Goal: Transaction & Acquisition: Download file/media

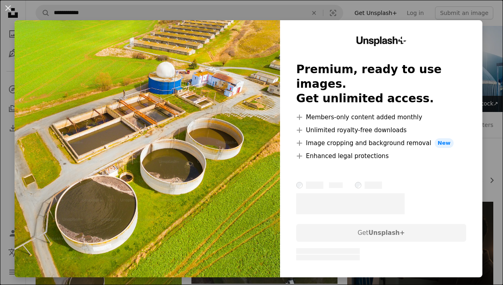
scroll to position [128, 0]
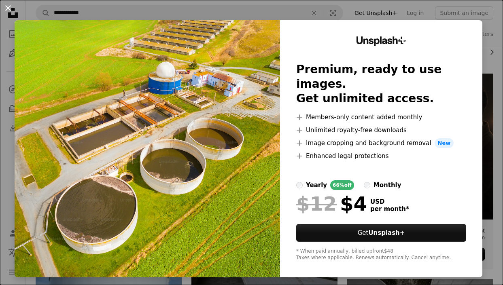
click at [11, 7] on button "An X shape" at bounding box center [8, 8] width 10 height 10
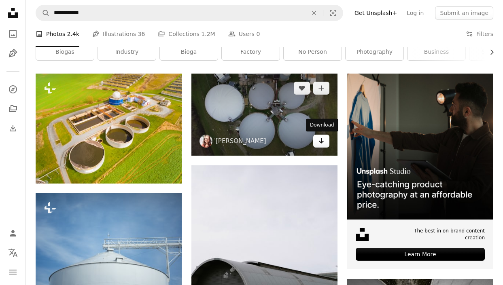
click at [326, 144] on link "Arrow pointing down" at bounding box center [321, 141] width 16 height 13
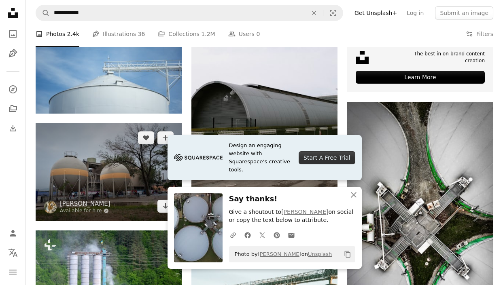
scroll to position [385, 0]
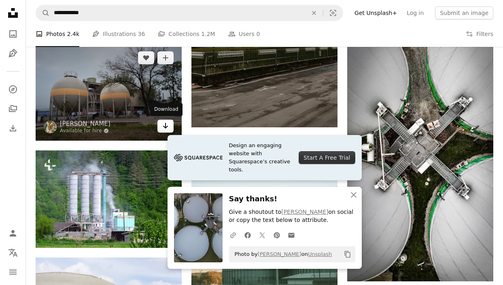
click at [160, 128] on link "Arrow pointing down" at bounding box center [165, 126] width 16 height 13
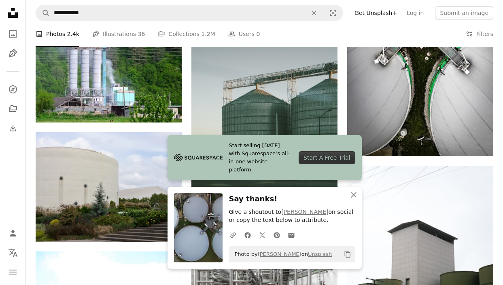
scroll to position [593, 0]
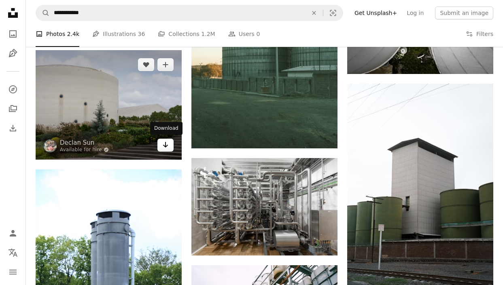
click at [162, 148] on icon "Arrow pointing down" at bounding box center [165, 145] width 6 height 10
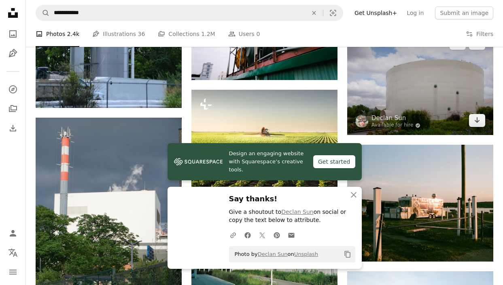
scroll to position [865, 0]
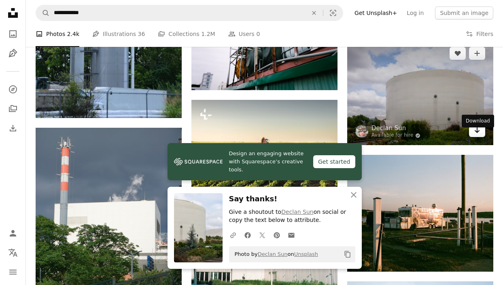
click at [478, 135] on icon "Arrow pointing down" at bounding box center [477, 130] width 6 height 10
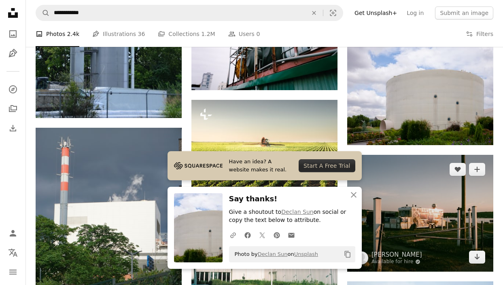
click at [417, 198] on img at bounding box center [420, 213] width 146 height 117
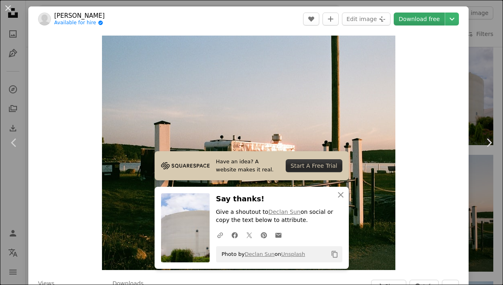
click at [434, 21] on link "Download free" at bounding box center [418, 19] width 51 height 13
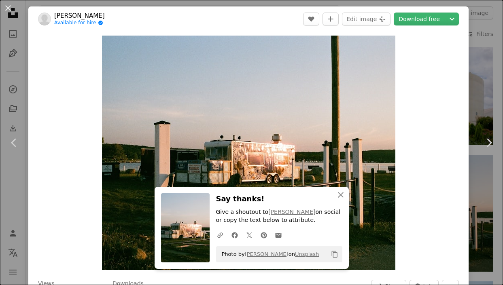
click at [492, 103] on div "An X shape Chevron left Chevron right An X shape Close Say thanks! Give a shout…" at bounding box center [251, 142] width 503 height 285
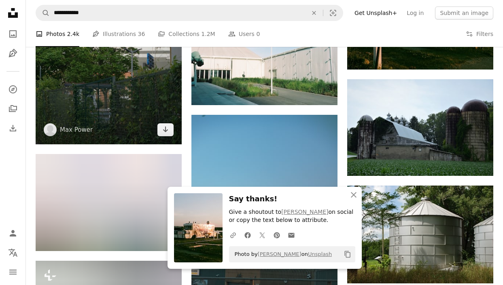
scroll to position [1150, 0]
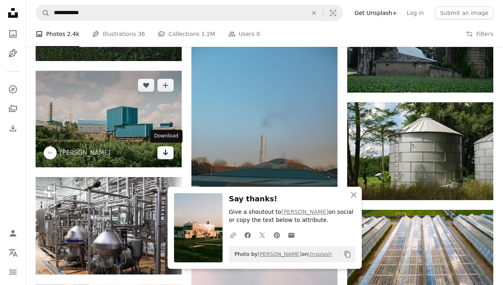
click at [164, 155] on icon "Arrow pointing down" at bounding box center [165, 153] width 6 height 10
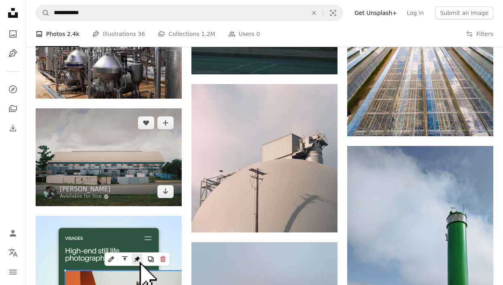
scroll to position [1328, 0]
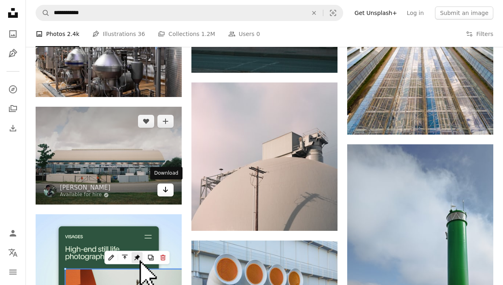
click at [166, 190] on icon "Download" at bounding box center [165, 190] width 5 height 6
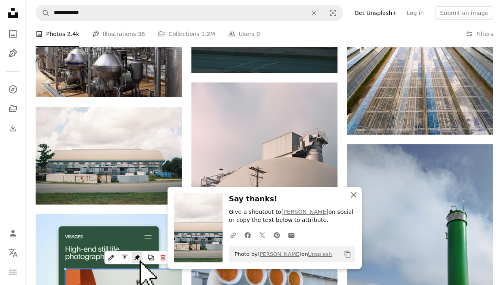
click at [355, 191] on icon "An X shape" at bounding box center [354, 195] width 10 height 10
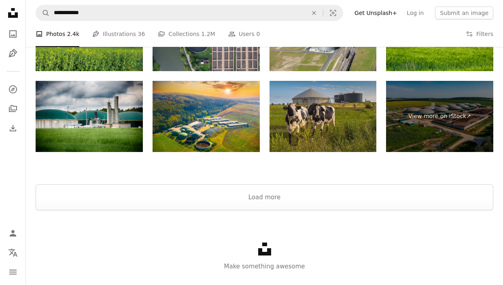
scroll to position [2498, 0]
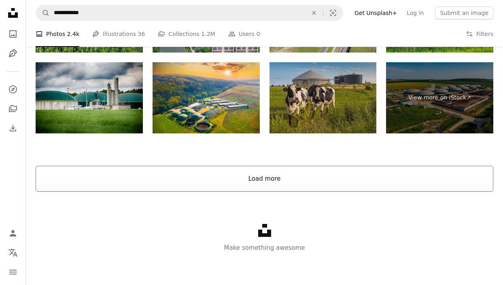
click at [279, 180] on button "Load more" at bounding box center [264, 179] width 457 height 26
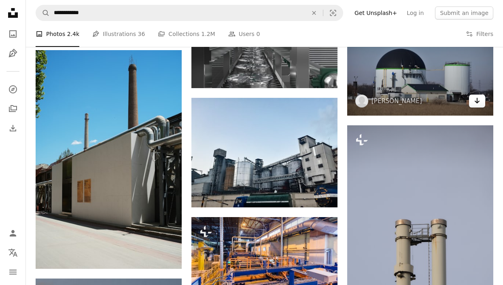
scroll to position [4218, 0]
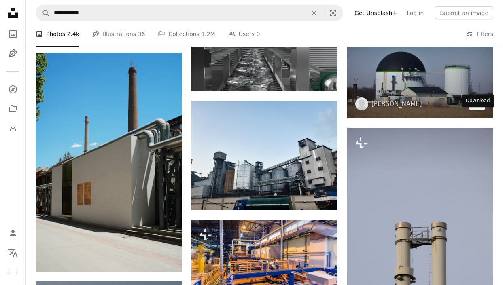
click at [479, 108] on icon "Arrow pointing down" at bounding box center [477, 104] width 6 height 10
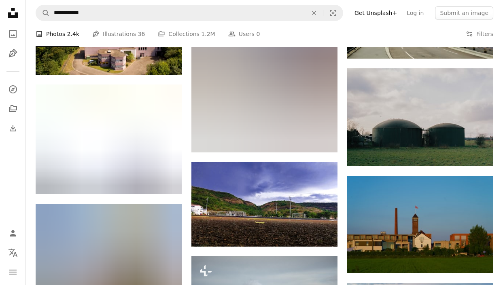
scroll to position [6132, 0]
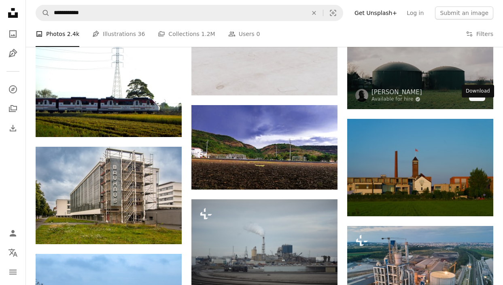
click at [475, 97] on icon "Download" at bounding box center [476, 94] width 5 height 6
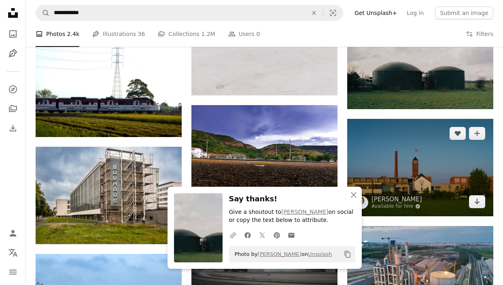
scroll to position [6387, 0]
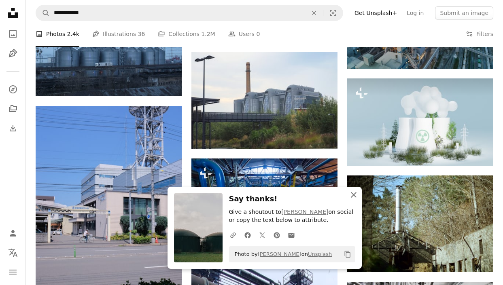
click at [351, 194] on icon "An X shape" at bounding box center [354, 195] width 10 height 10
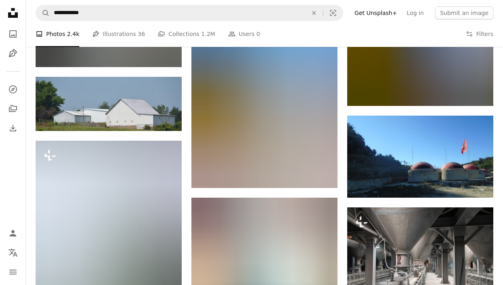
scroll to position [7101, 0]
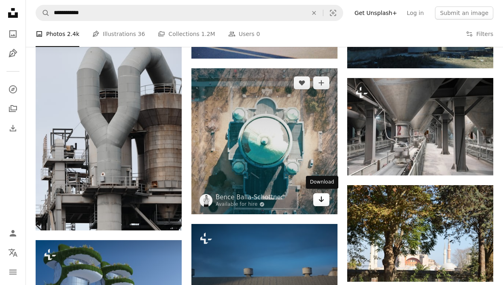
click at [318, 201] on icon "Arrow pointing down" at bounding box center [321, 200] width 6 height 10
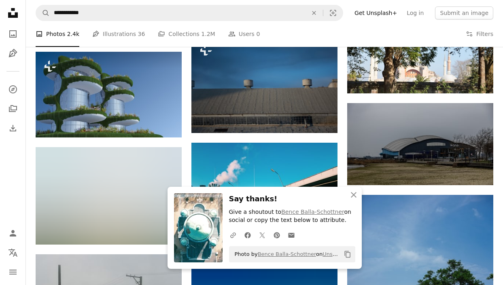
scroll to position [7313, 0]
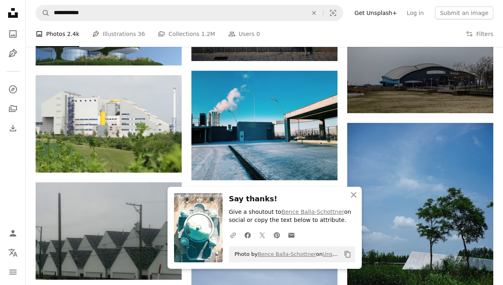
scroll to position [7378, 0]
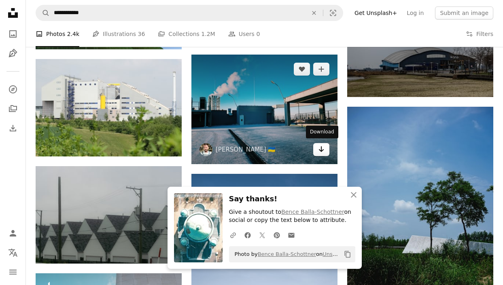
click at [324, 152] on link "Arrow pointing down" at bounding box center [321, 149] width 16 height 13
